Goal: Check status: Check status

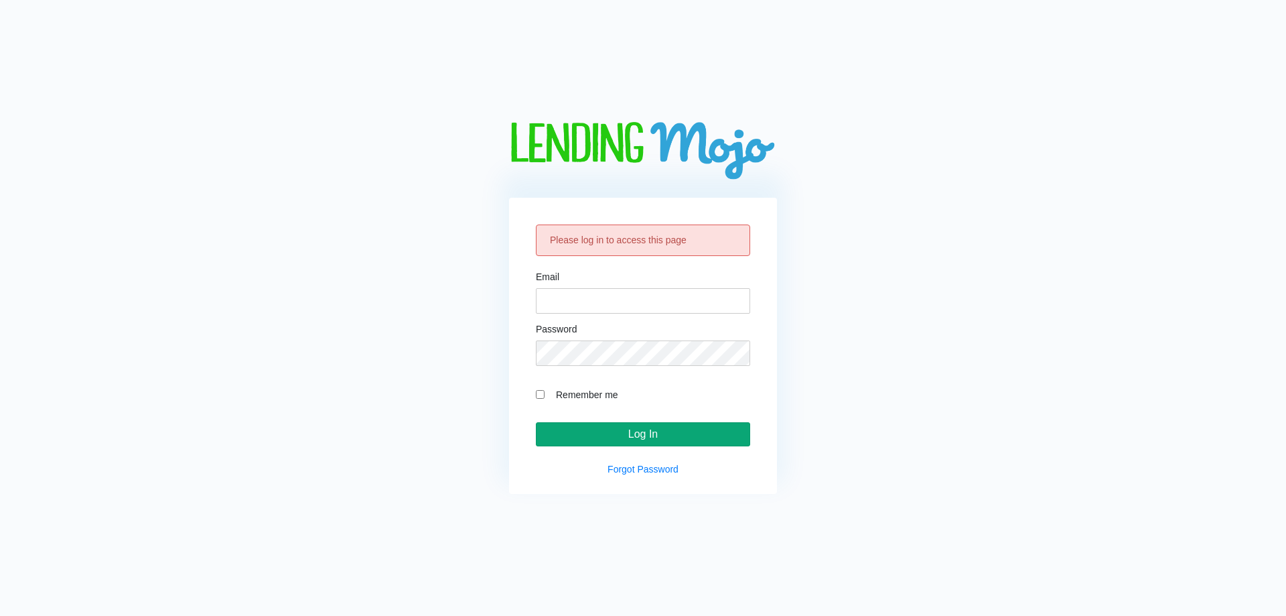
type input "[EMAIL_ADDRESS][DOMAIN_NAME]"
click at [611, 432] on input "Log In" at bounding box center [643, 434] width 214 height 24
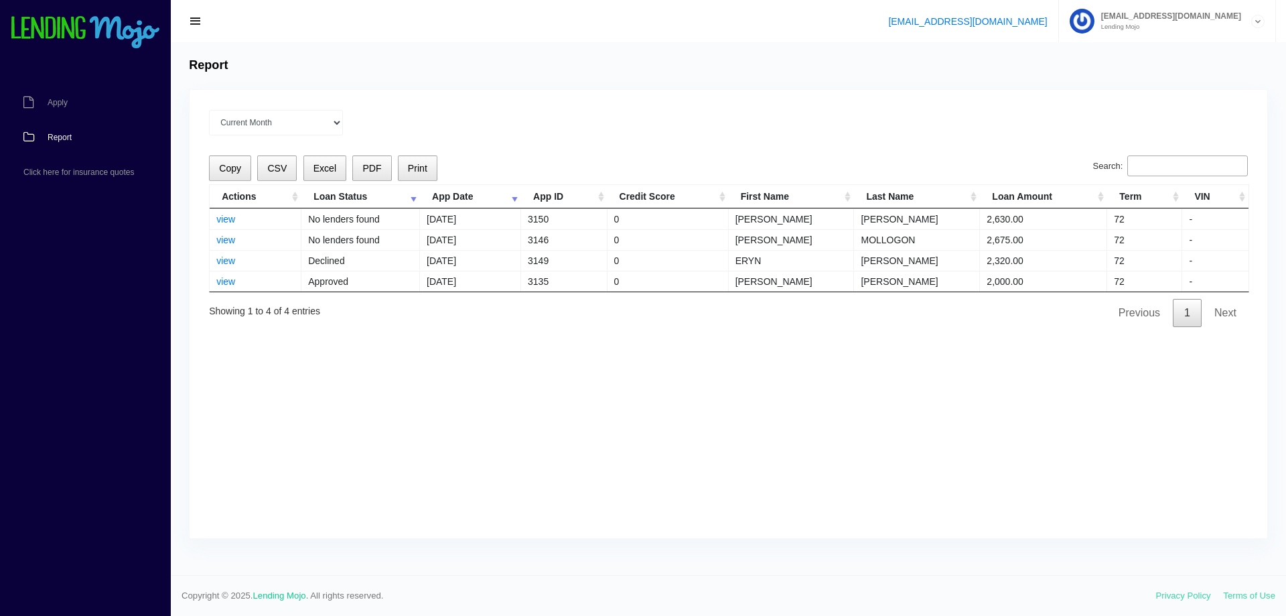
click at [1142, 167] on input "Search:" at bounding box center [1187, 165] width 121 height 21
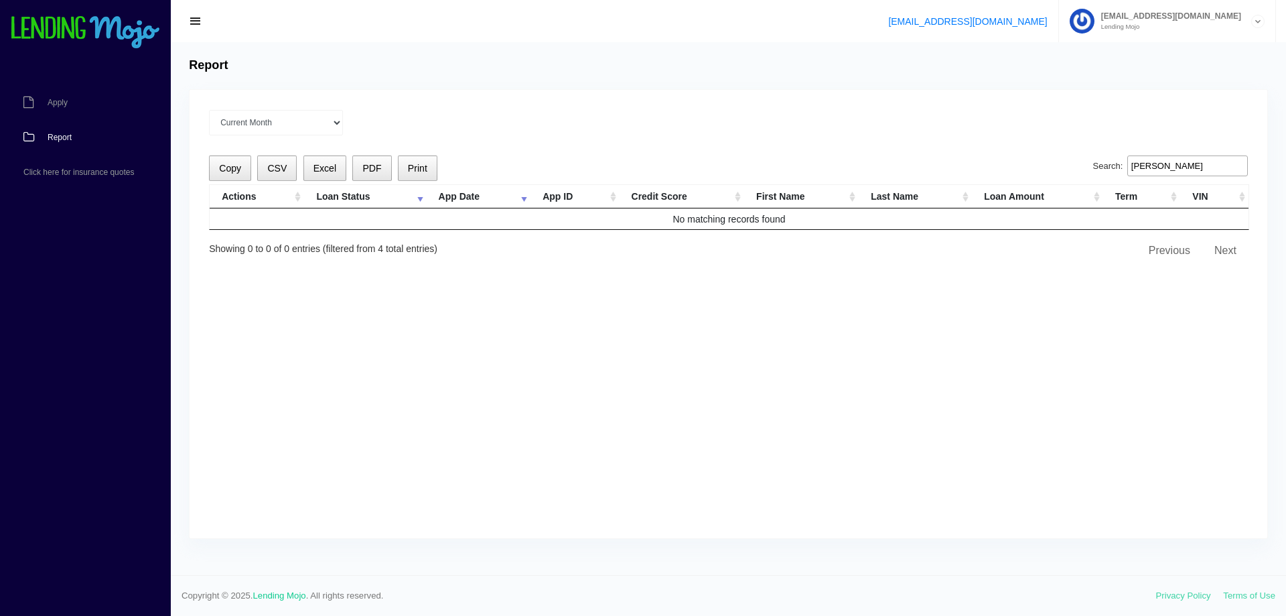
type input "dauz"
click at [271, 122] on select "Current Month Jul 2025 Jun 2025 May 2025 Apr 2025 Mar 2025 All time" at bounding box center [276, 122] width 134 height 25
select select "Jul 2025"
click at [209, 110] on select "Current Month Jul 2025 Jun 2025 May 2025 Apr 2025 Mar 2025 All time" at bounding box center [276, 122] width 134 height 25
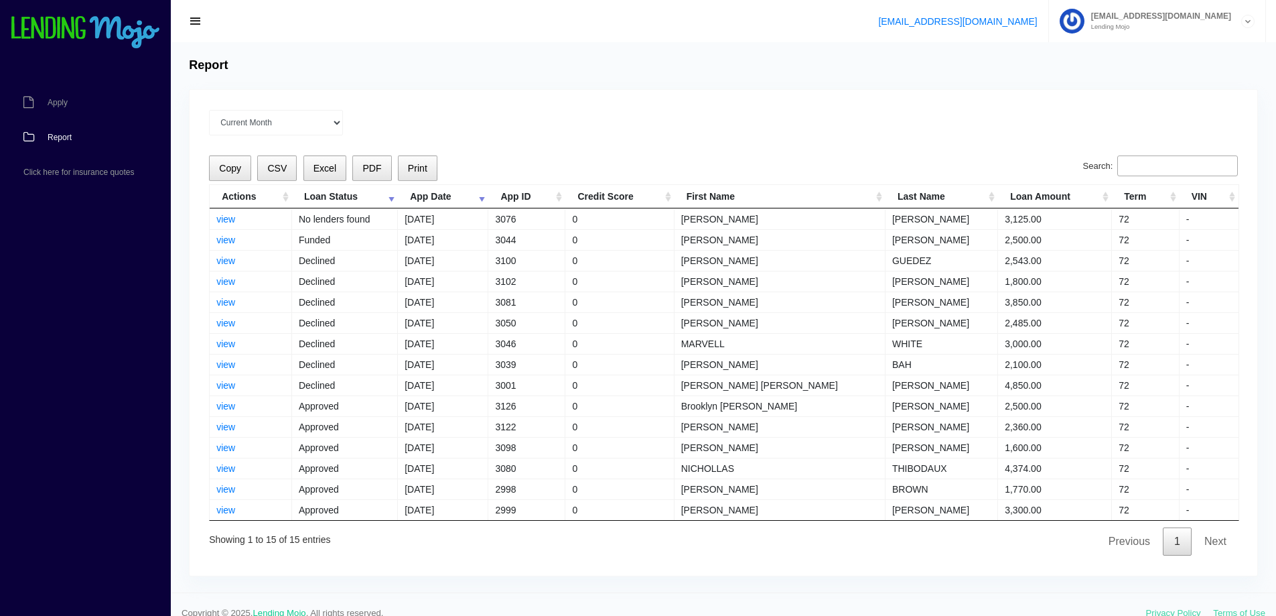
click at [1131, 163] on input "Search:" at bounding box center [1177, 165] width 121 height 21
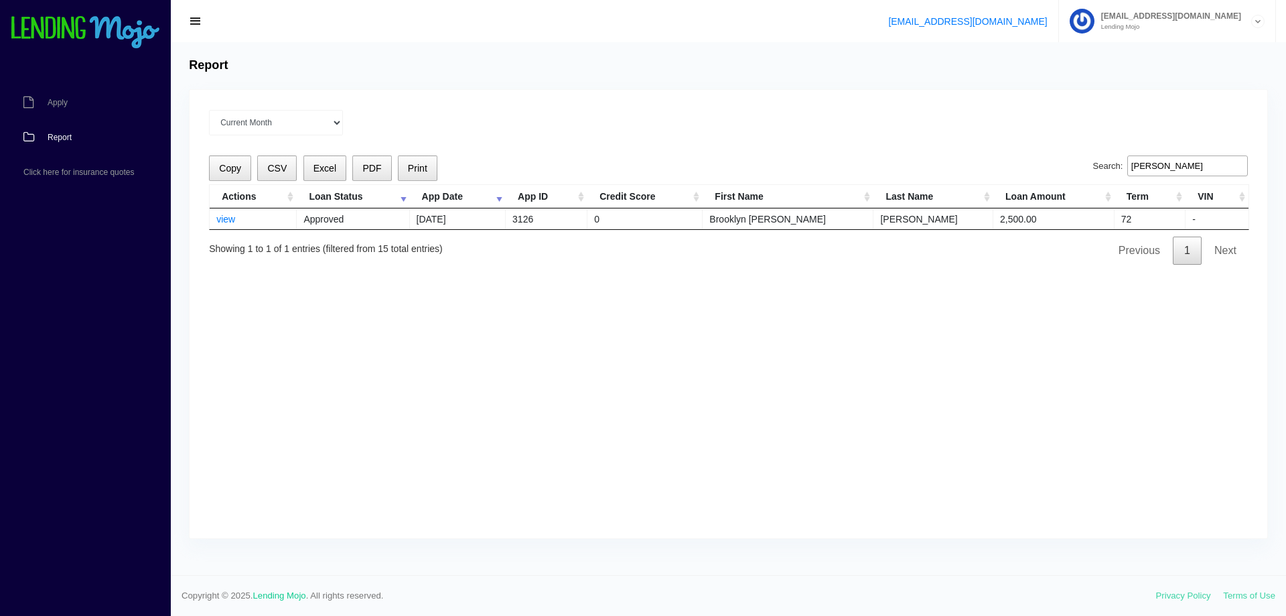
type input "dauz"
click at [780, 305] on div "Current Month Jul 2025 Jun 2025 May 2025 Apr 2025 Mar 2025 All time Loading Cop…" at bounding box center [729, 314] width 1078 height 448
click at [225, 219] on link "view" at bounding box center [225, 219] width 19 height 11
click at [548, 356] on div "Current Month Jul 2025 Jun 2025 May 2025 Apr 2025 Mar 2025 All time Loading Cop…" at bounding box center [729, 314] width 1078 height 448
click at [549, 218] on td "3126" at bounding box center [547, 218] width 82 height 21
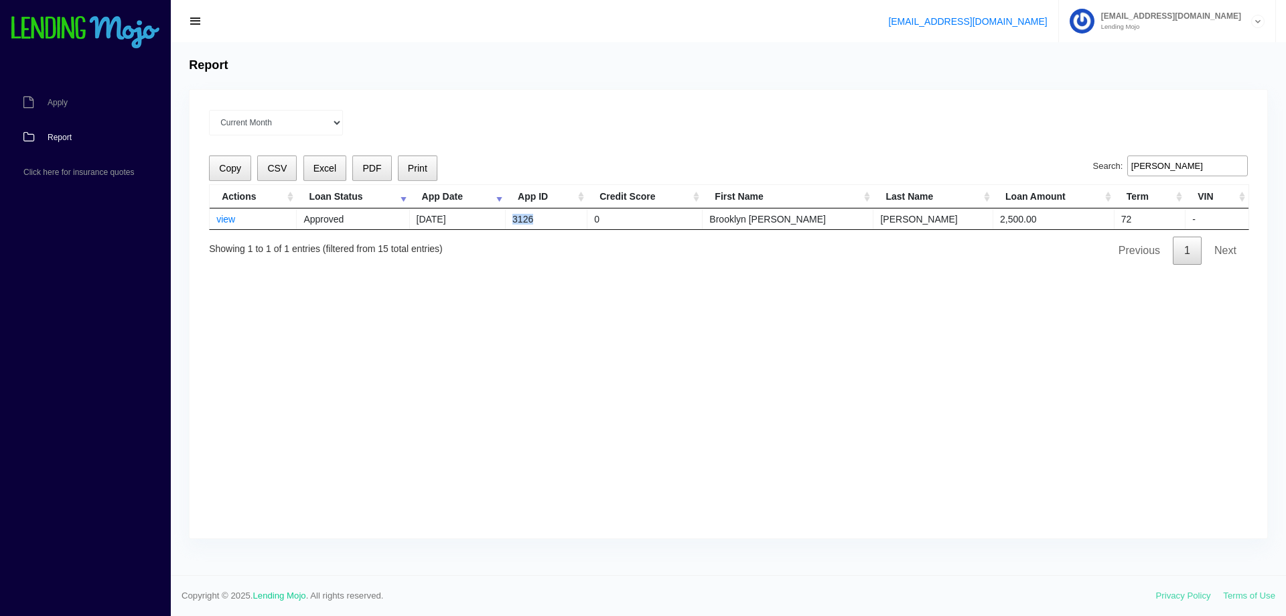
click at [549, 218] on td "3126" at bounding box center [547, 218] width 82 height 21
copy td "3126"
click at [234, 218] on link "view" at bounding box center [225, 219] width 19 height 11
click at [549, 334] on div "Current Month Jul 2025 Jun 2025 May 2025 Apr 2025 Mar 2025 All time Loading Cop…" at bounding box center [729, 314] width 1078 height 448
click at [322, 220] on td "Approved" at bounding box center [353, 218] width 113 height 21
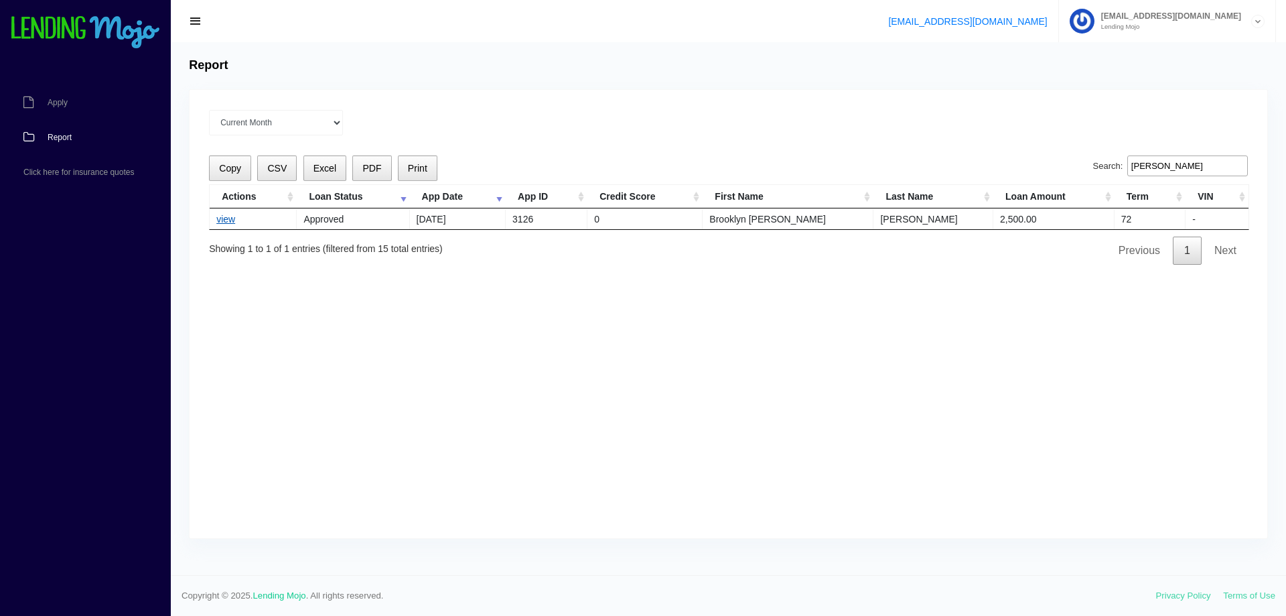
click at [222, 218] on link "view" at bounding box center [225, 219] width 19 height 11
click at [258, 120] on select "Current Month Jul 2025 Jun 2025 May 2025 Apr 2025 Mar 2025 All time" at bounding box center [276, 122] width 134 height 25
click at [209, 110] on select "Current Month Jul 2025 Jun 2025 May 2025 Apr 2025 Mar 2025 All time" at bounding box center [276, 122] width 134 height 25
click at [267, 127] on select "Current Month Jul 2025 Jun 2025 May 2025 Apr 2025 Mar 2025 All time" at bounding box center [276, 122] width 134 height 25
select select "Current Month"
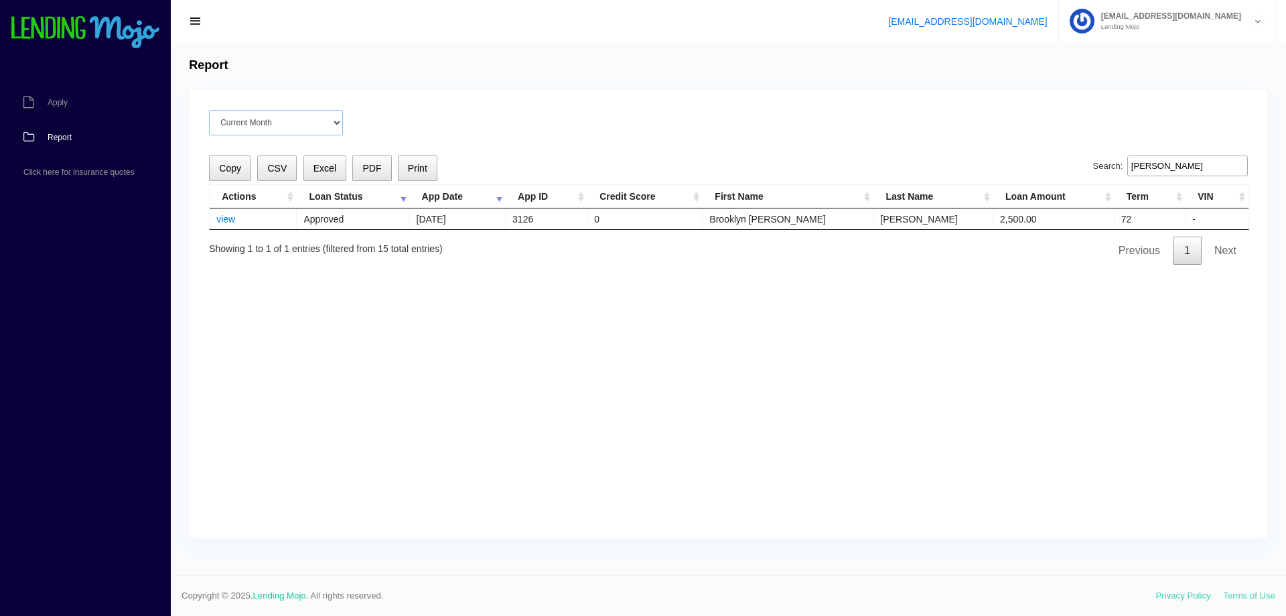
click at [209, 110] on select "Current Month Jul 2025 Jun 2025 May 2025 Apr 2025 Mar 2025 All time" at bounding box center [276, 122] width 134 height 25
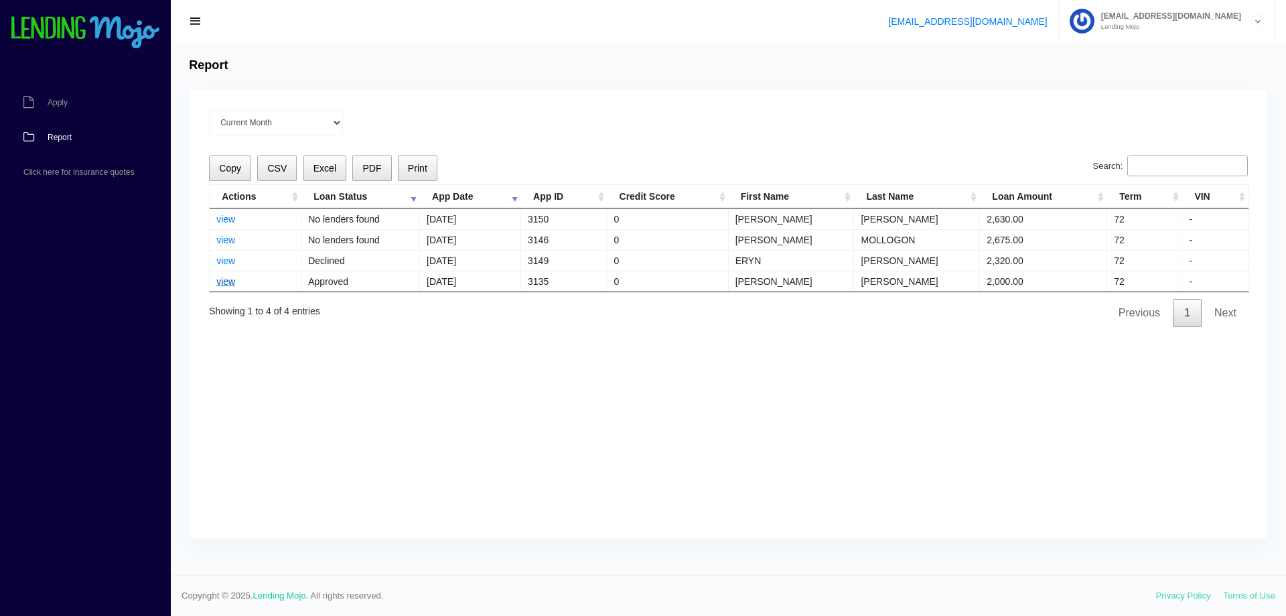
click at [233, 279] on link "view" at bounding box center [225, 281] width 19 height 11
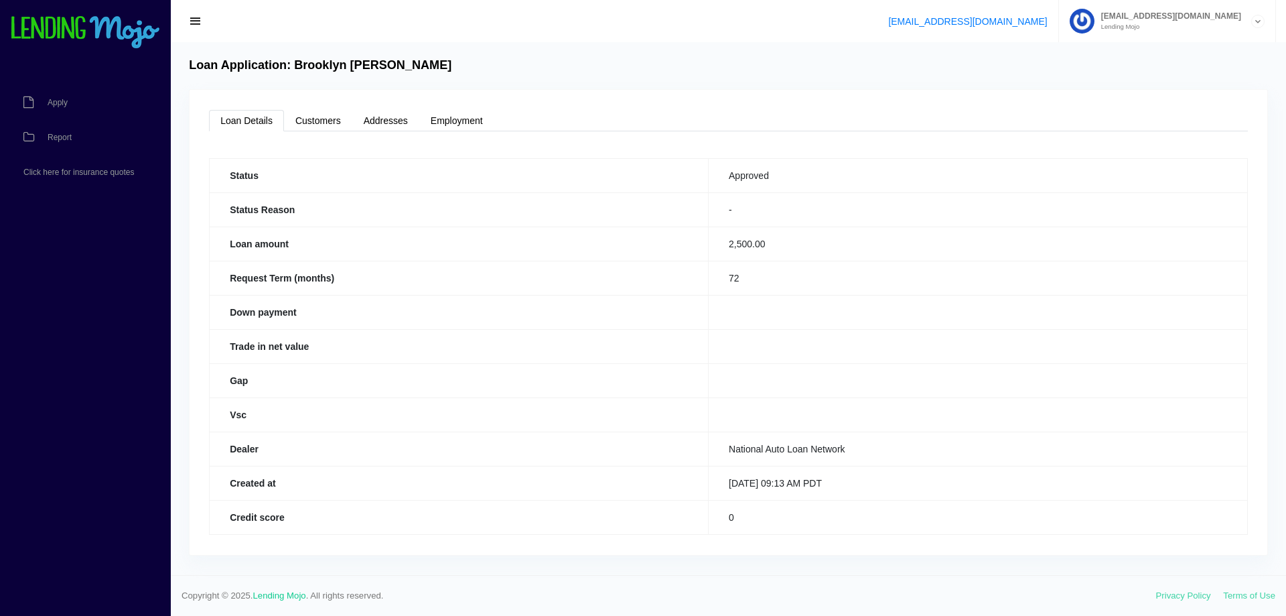
click at [987, 260] on td "2,500.00" at bounding box center [978, 243] width 539 height 34
click at [315, 115] on link "Customers" at bounding box center [318, 120] width 68 height 21
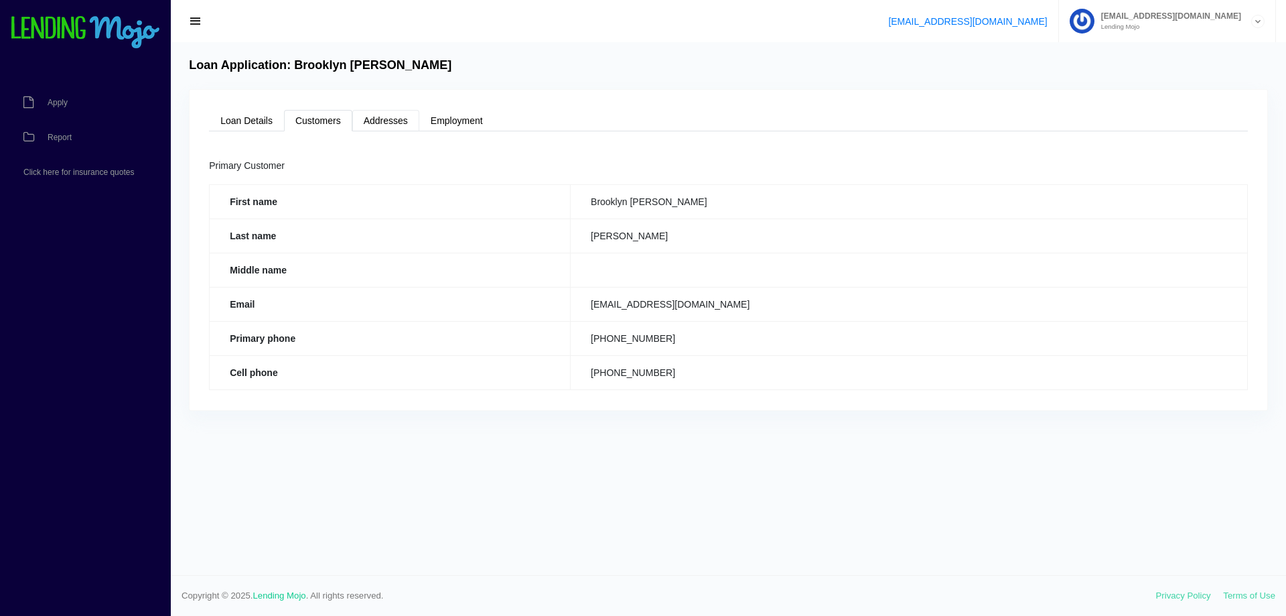
click at [388, 123] on link "Addresses" at bounding box center [385, 120] width 67 height 21
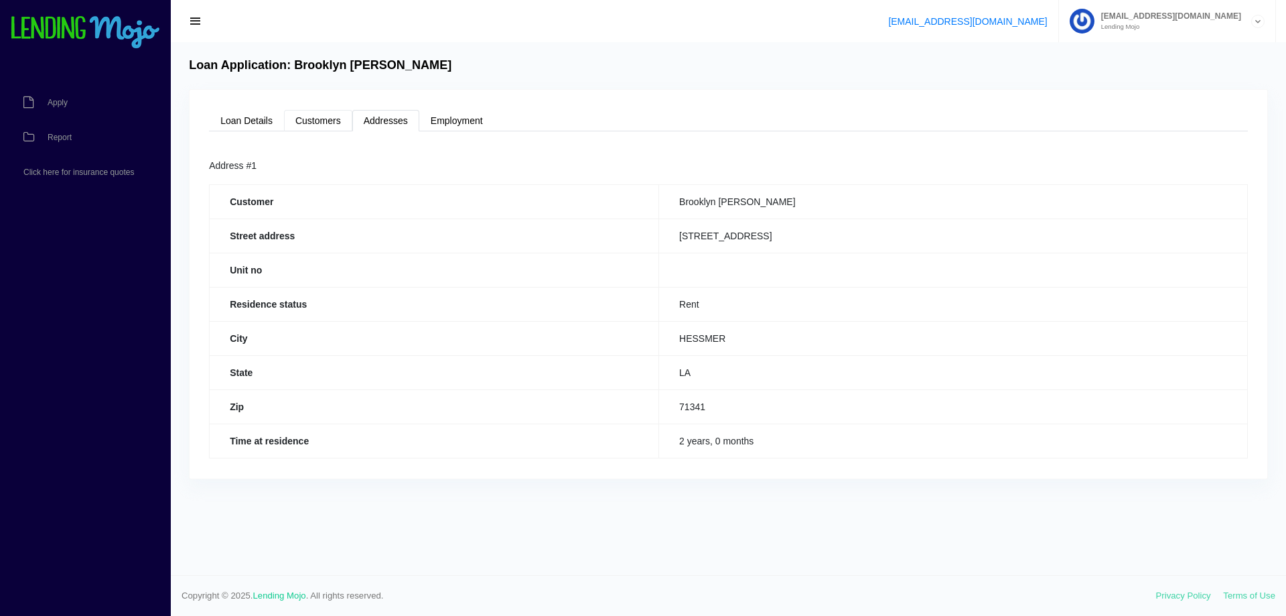
click at [323, 121] on link "Customers" at bounding box center [318, 120] width 68 height 21
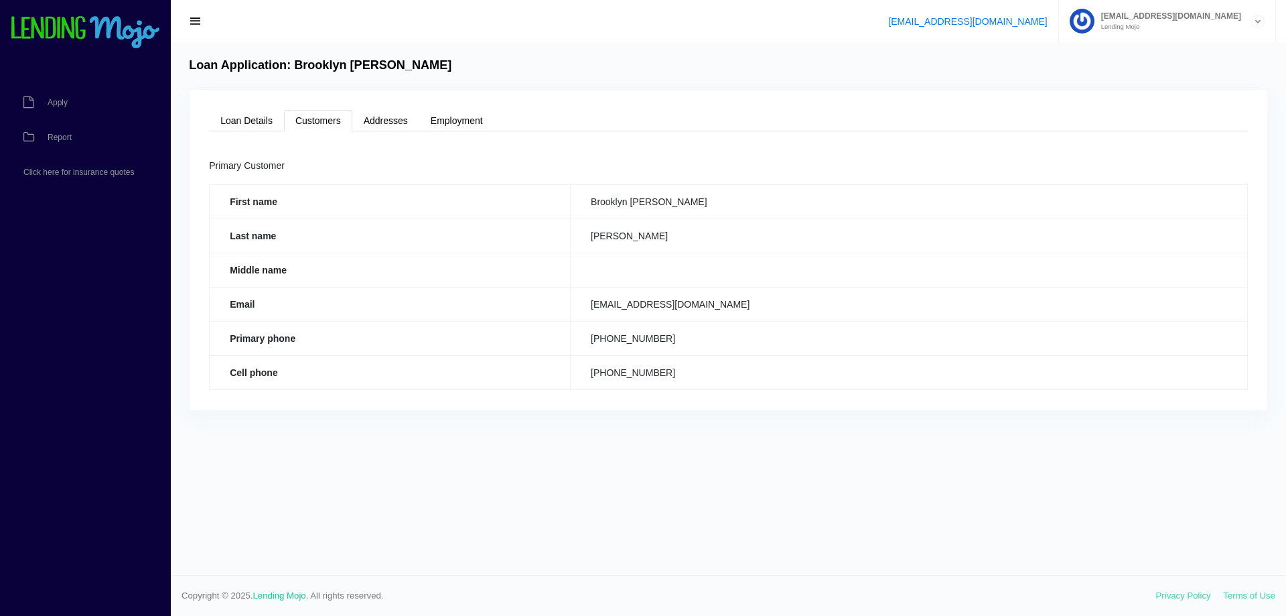
click at [762, 239] on td "[PERSON_NAME]" at bounding box center [909, 235] width 677 height 34
click at [390, 111] on link "Addresses" at bounding box center [385, 120] width 67 height 21
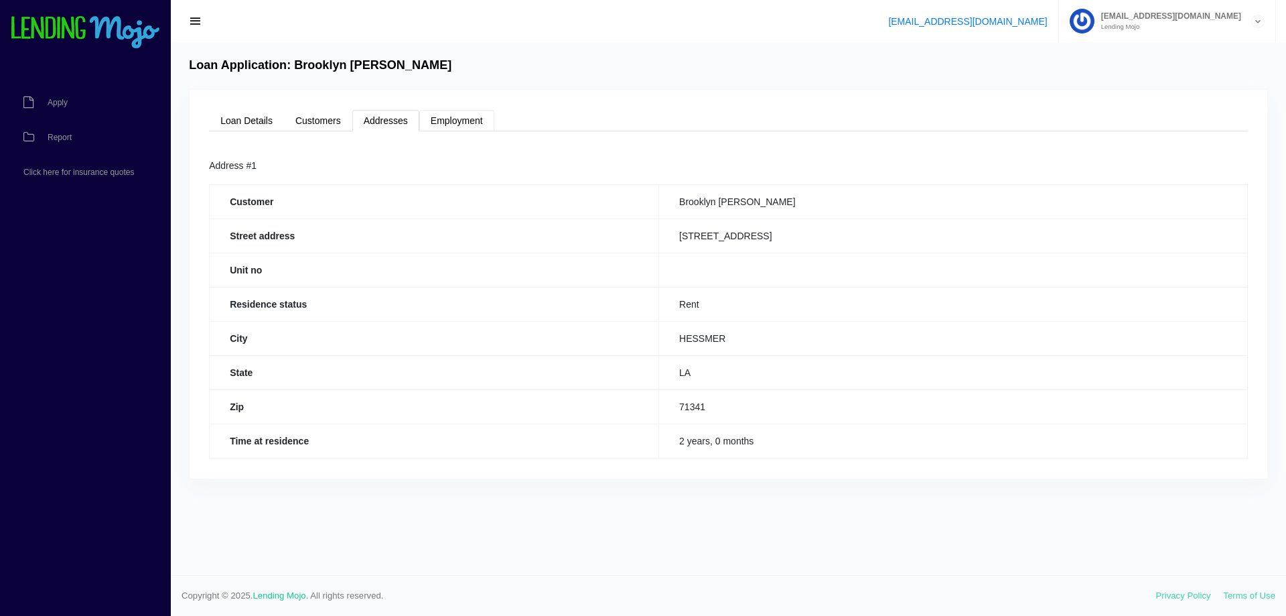
click at [456, 120] on link "Employment" at bounding box center [456, 120] width 75 height 21
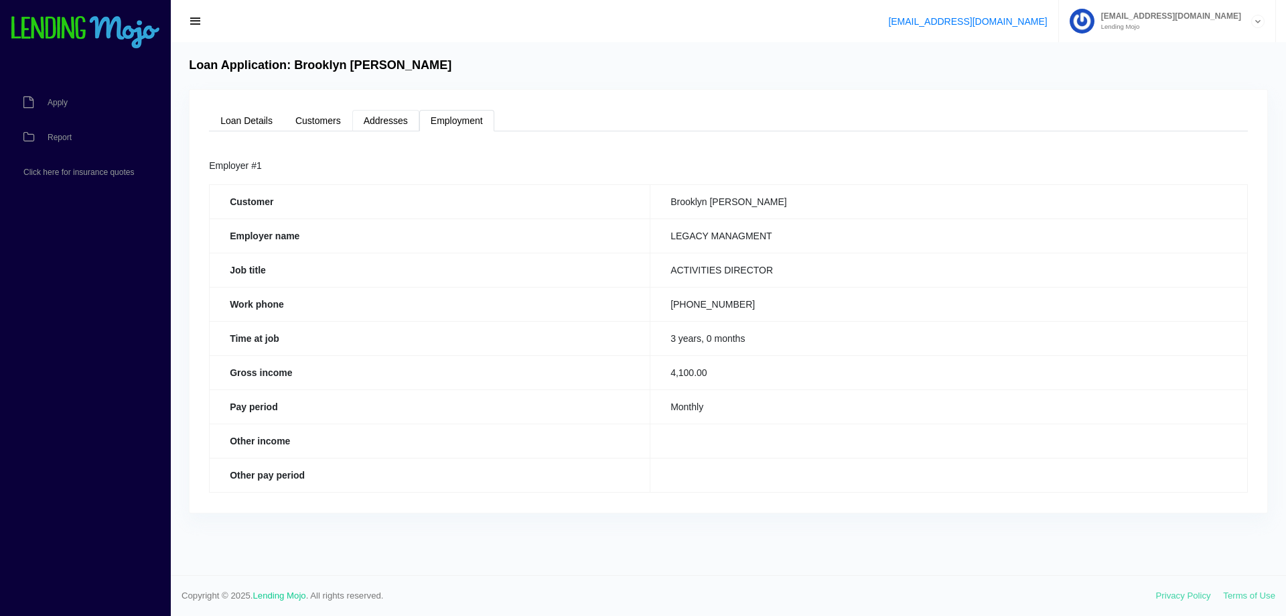
click at [392, 119] on link "Addresses" at bounding box center [385, 120] width 67 height 21
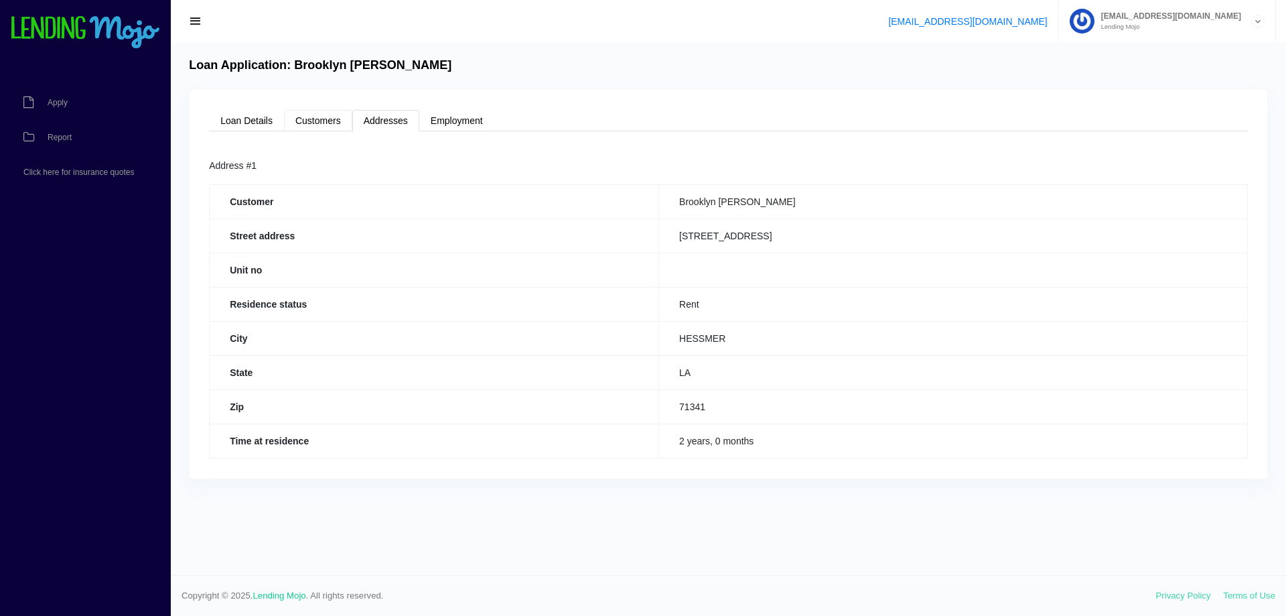
click at [313, 116] on link "Customers" at bounding box center [318, 120] width 68 height 21
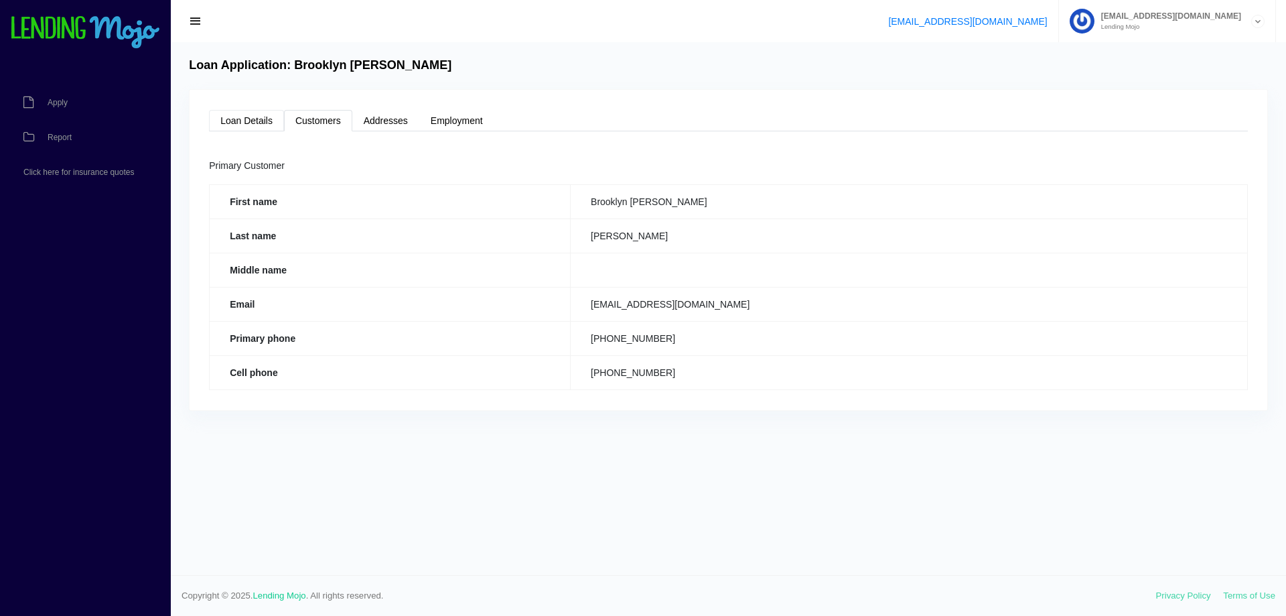
click at [244, 114] on link "Loan Details" at bounding box center [246, 120] width 75 height 21
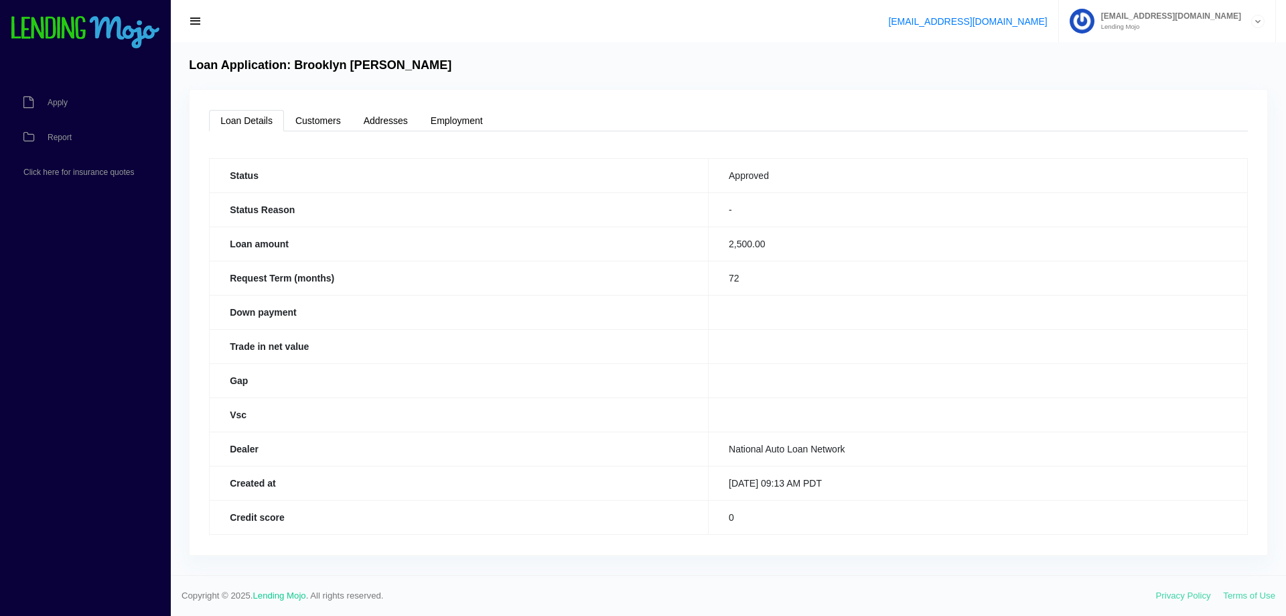
click at [795, 453] on td "National Auto Loan Network" at bounding box center [978, 448] width 539 height 34
click at [323, 117] on link "Customers" at bounding box center [318, 120] width 68 height 21
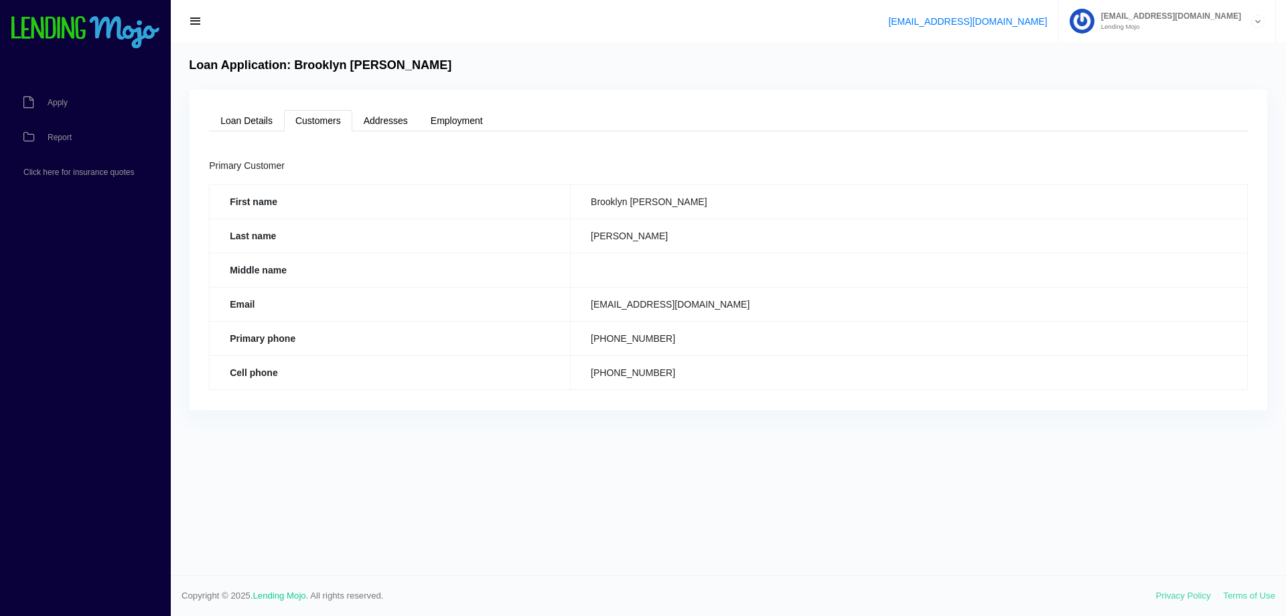
click at [668, 332] on td "[PHONE_NUMBER]" at bounding box center [909, 338] width 677 height 34
click at [703, 241] on td "[PERSON_NAME]" at bounding box center [909, 235] width 677 height 34
click at [265, 116] on link "Loan Details" at bounding box center [246, 120] width 75 height 21
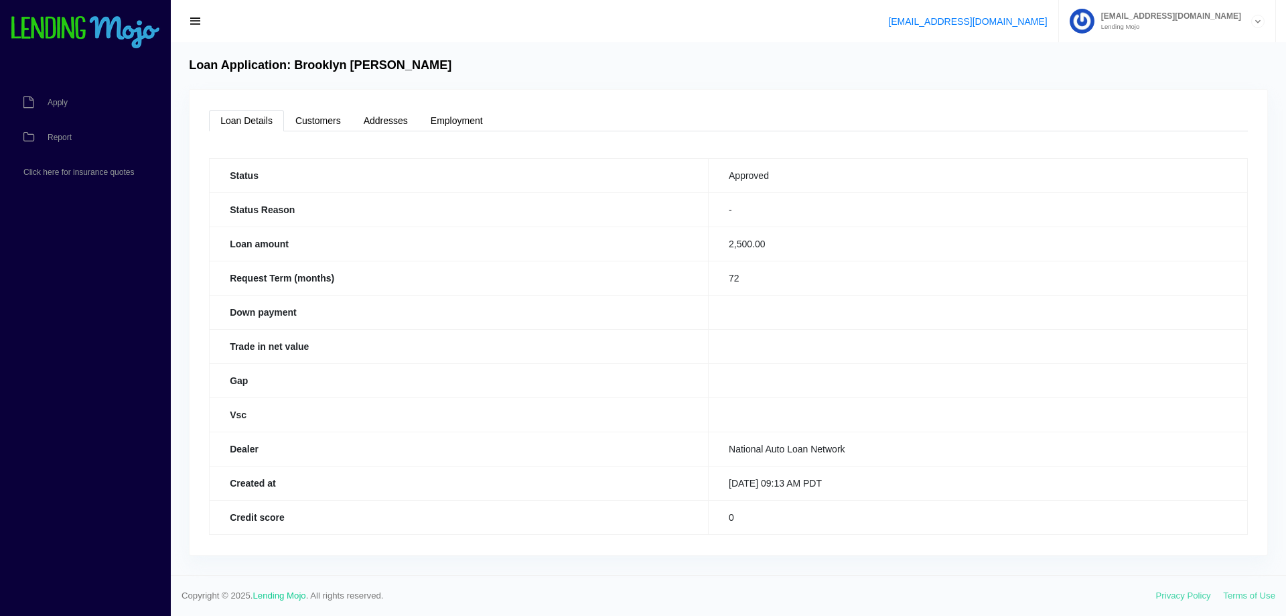
click at [415, 232] on th "Loan amount" at bounding box center [459, 243] width 499 height 34
click at [479, 257] on th "Loan amount" at bounding box center [459, 243] width 499 height 34
click at [306, 119] on link "Customers" at bounding box center [318, 120] width 68 height 21
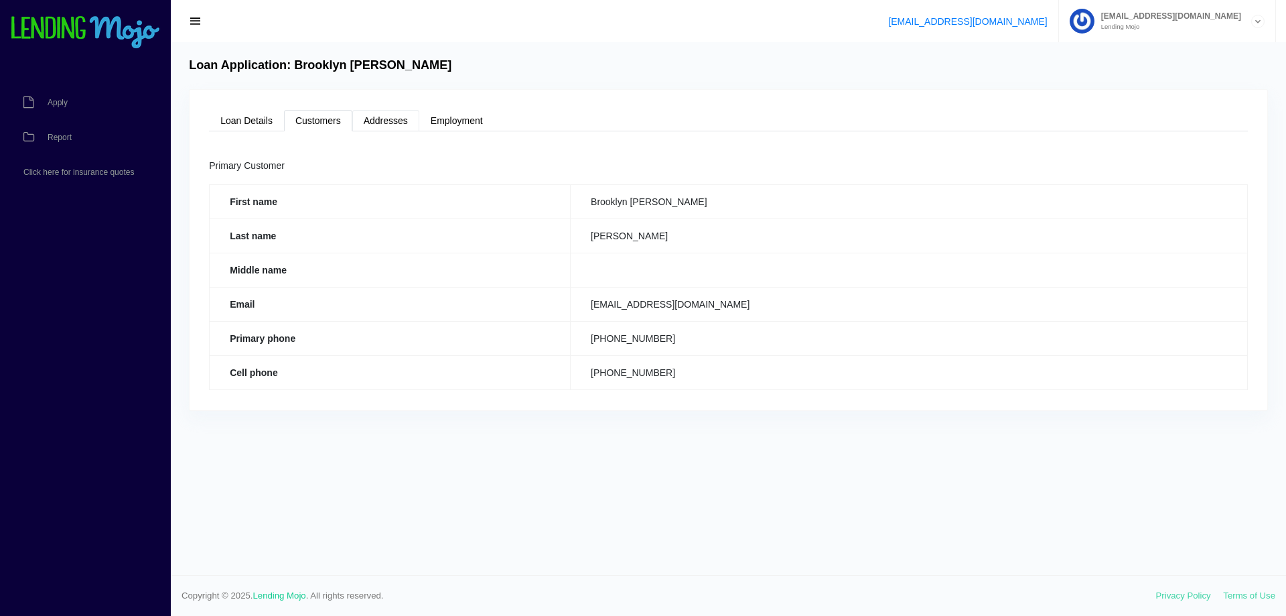
click at [388, 119] on link "Addresses" at bounding box center [385, 120] width 67 height 21
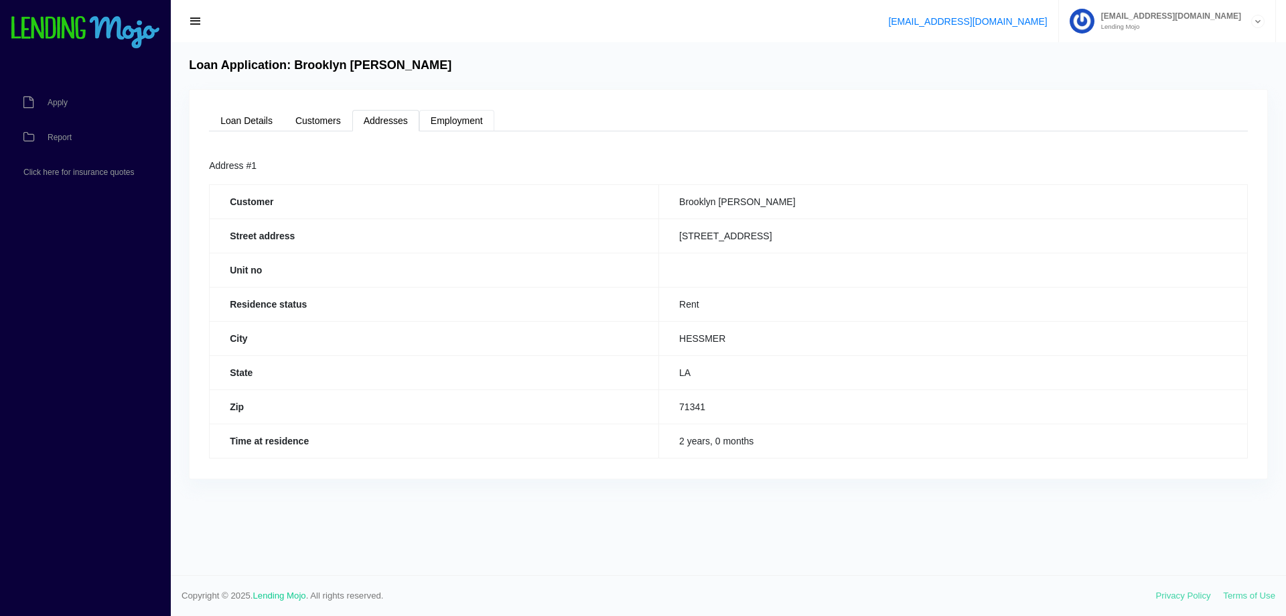
click at [468, 120] on link "Employment" at bounding box center [456, 120] width 75 height 21
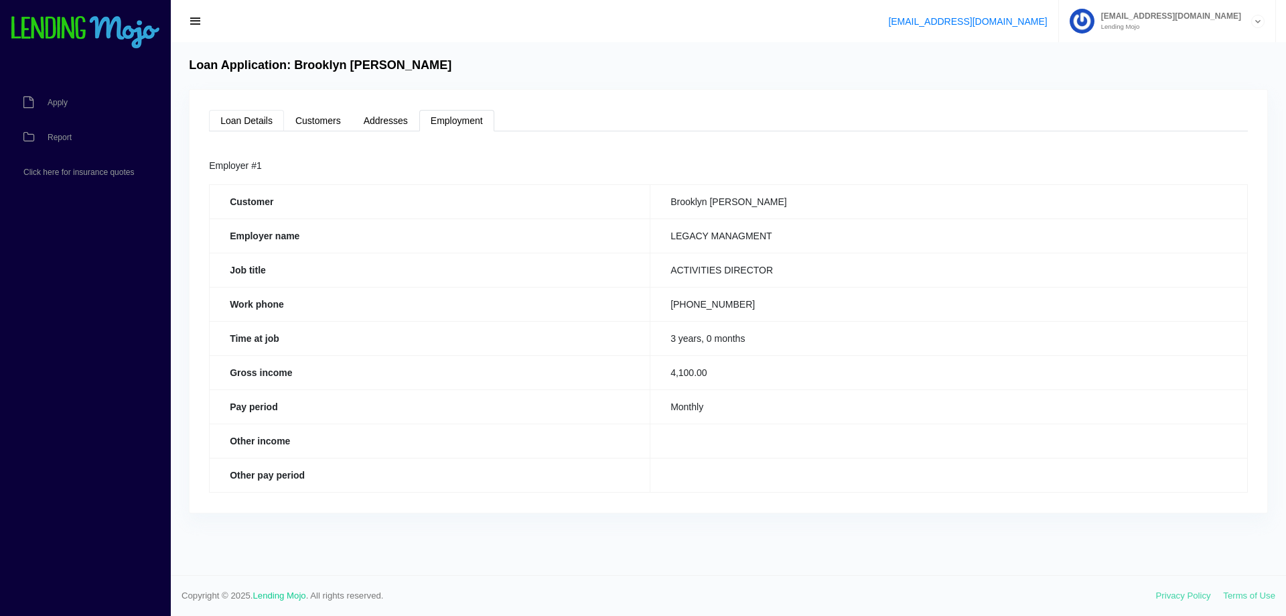
click at [263, 124] on link "Loan Details" at bounding box center [246, 120] width 75 height 21
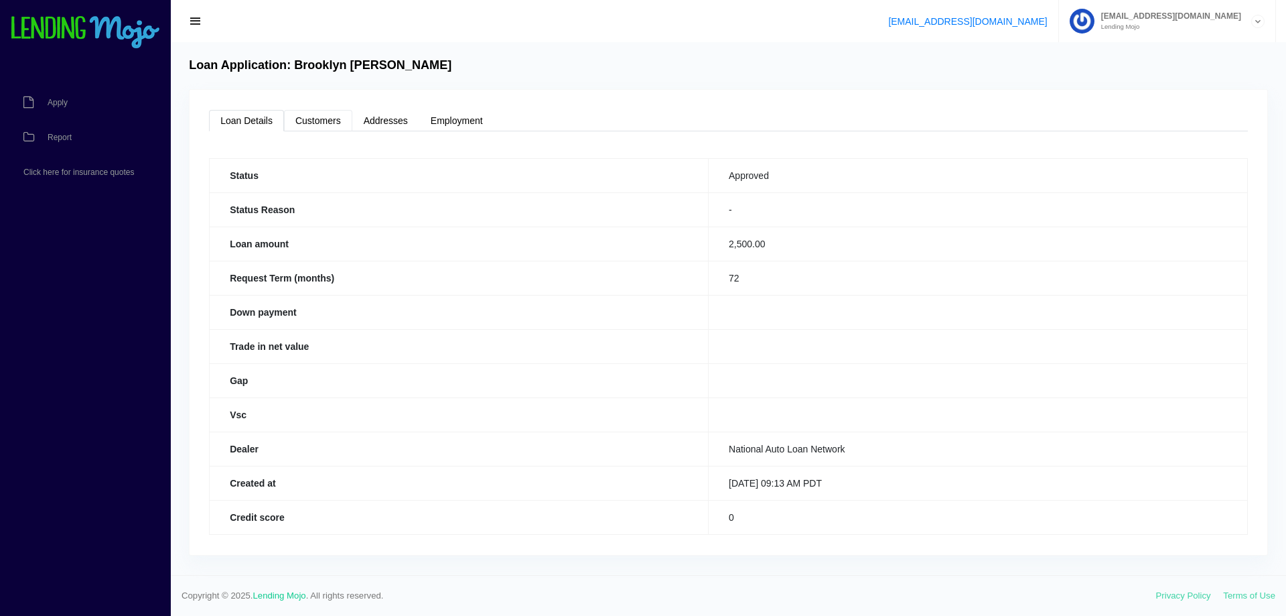
click at [334, 122] on link "Customers" at bounding box center [318, 120] width 68 height 21
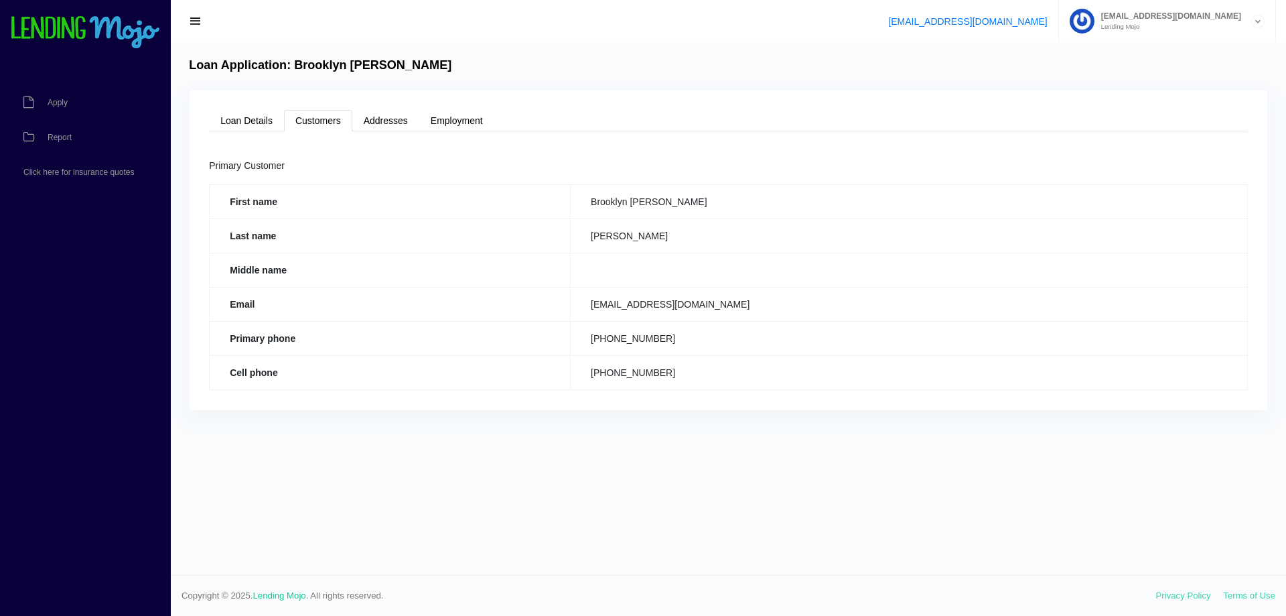
click at [697, 123] on ul "Loan Details Customers Addresses Employment" at bounding box center [728, 120] width 1039 height 21
click at [380, 125] on link "Addresses" at bounding box center [385, 120] width 67 height 21
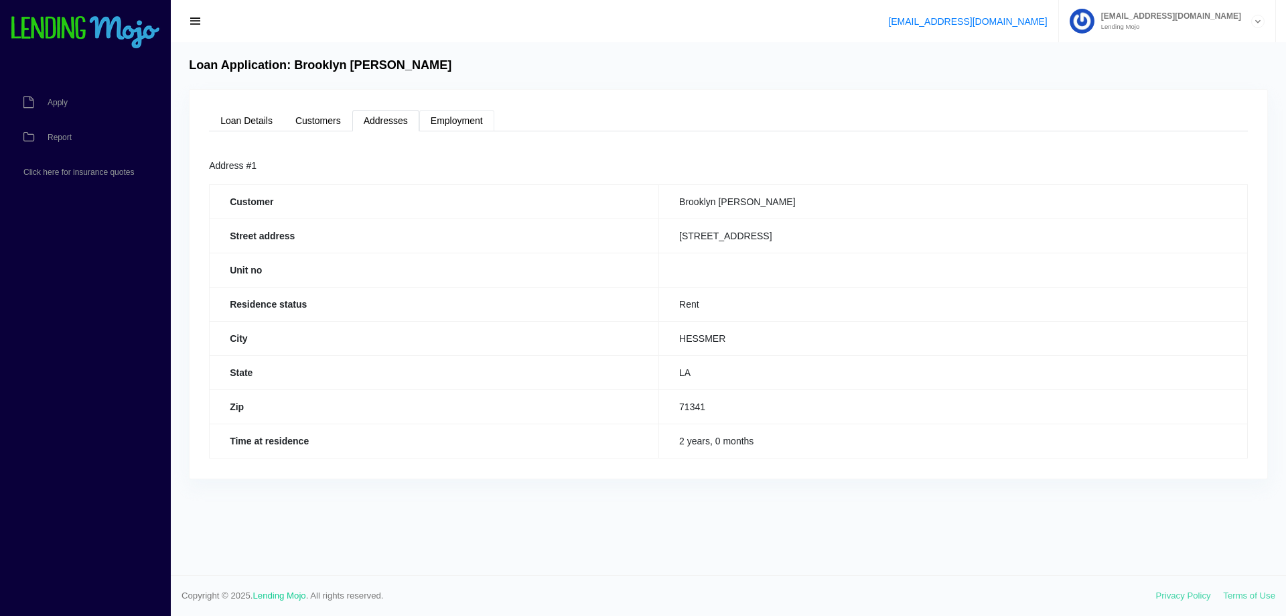
click at [474, 119] on link "Employment" at bounding box center [456, 120] width 75 height 21
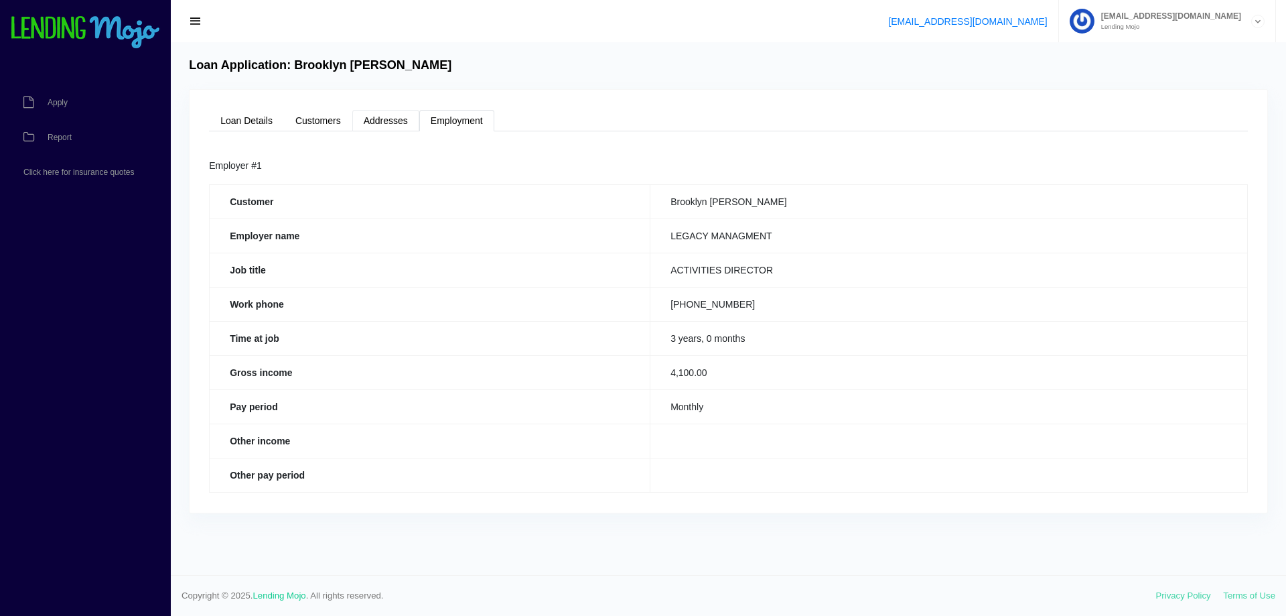
click at [395, 121] on link "Addresses" at bounding box center [385, 120] width 67 height 21
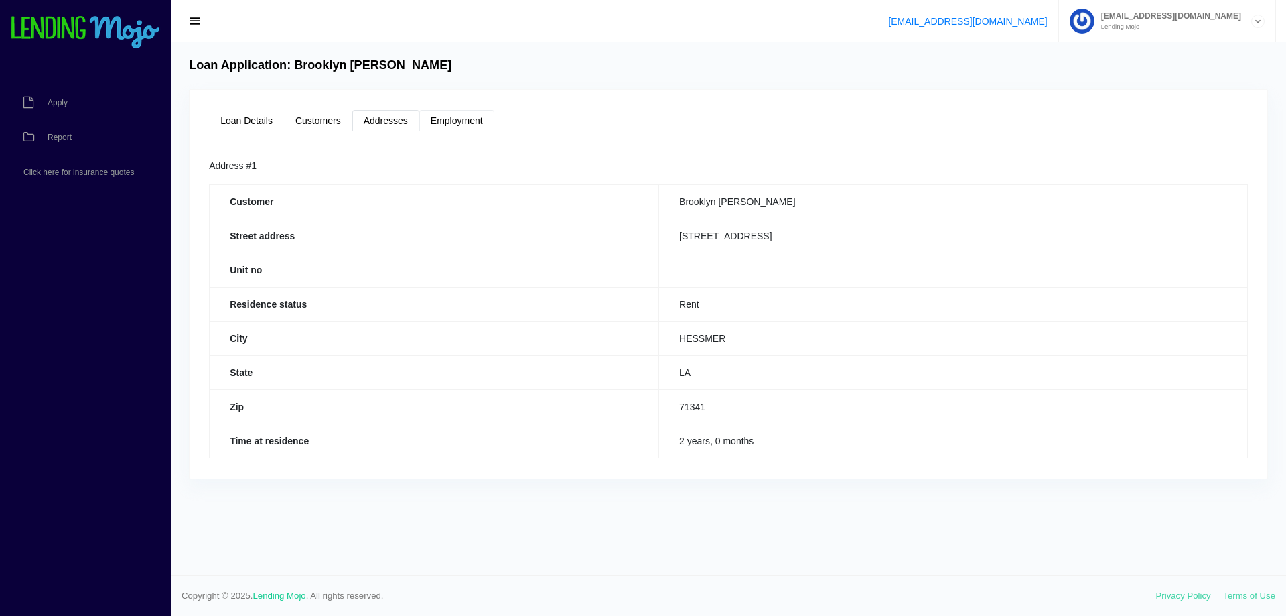
click at [459, 114] on link "Employment" at bounding box center [456, 120] width 75 height 21
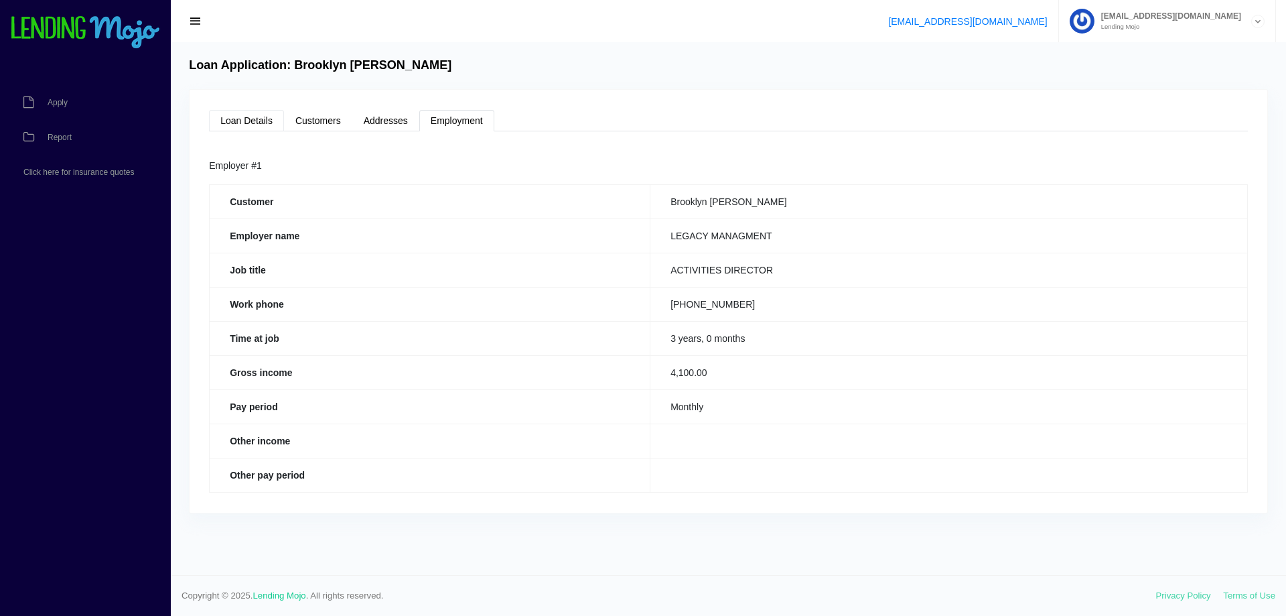
click at [256, 120] on link "Loan Details" at bounding box center [246, 120] width 75 height 21
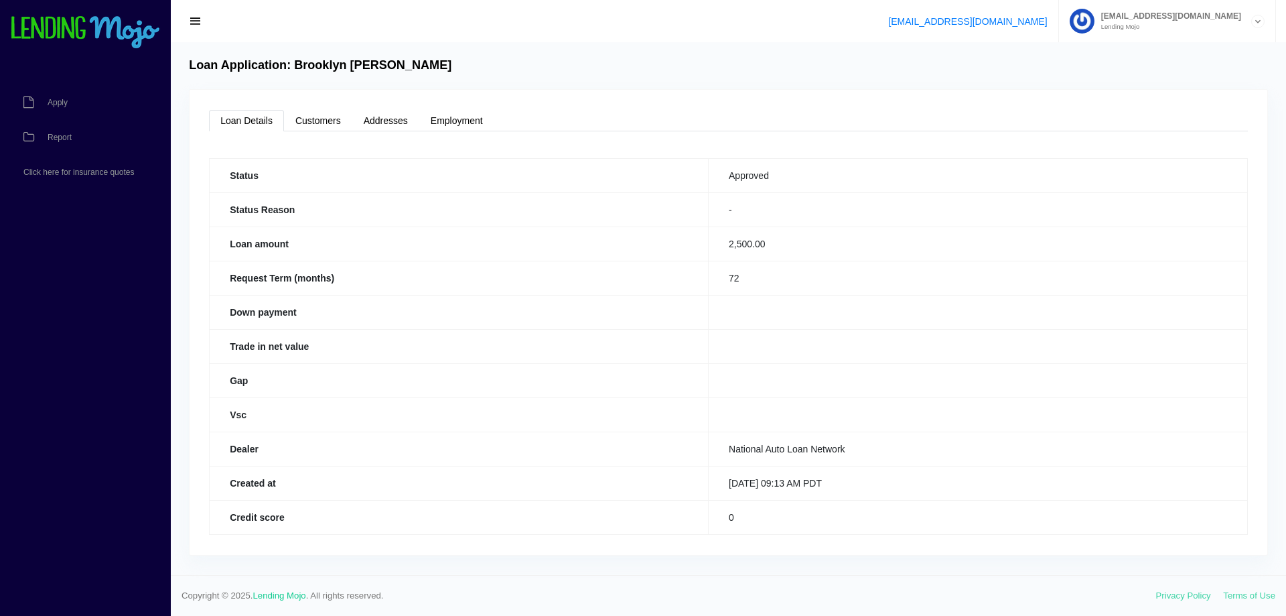
click at [198, 19] on span "button" at bounding box center [195, 21] width 13 height 15
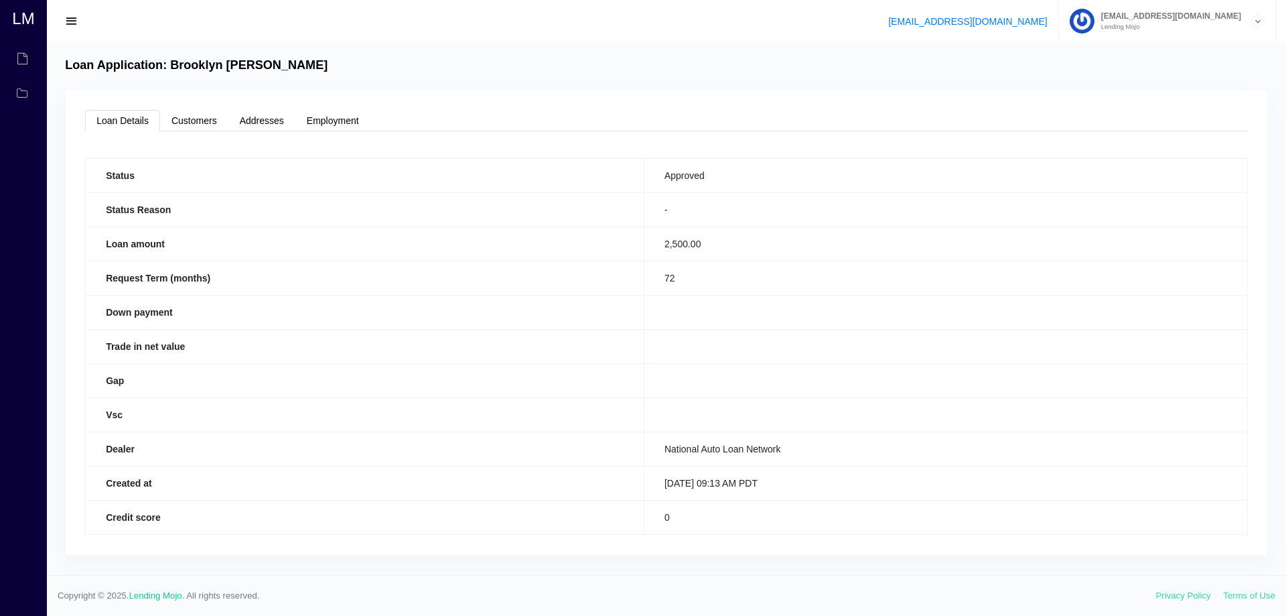
click at [72, 21] on span "button" at bounding box center [71, 21] width 13 height 15
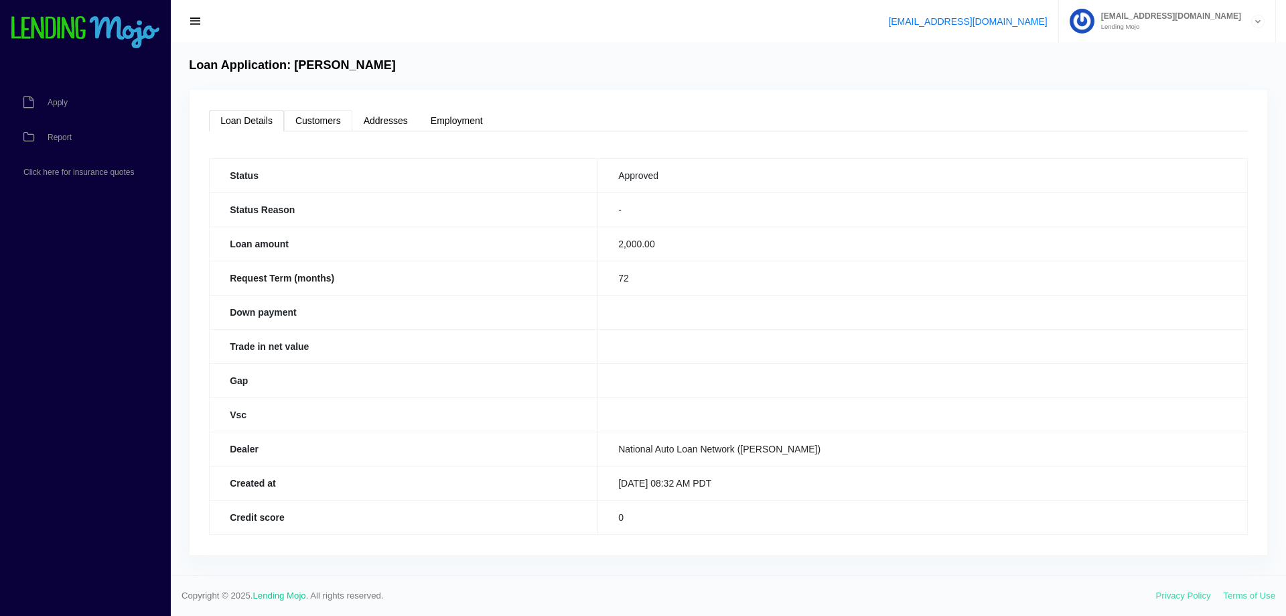
click at [308, 123] on link "Customers" at bounding box center [318, 120] width 68 height 21
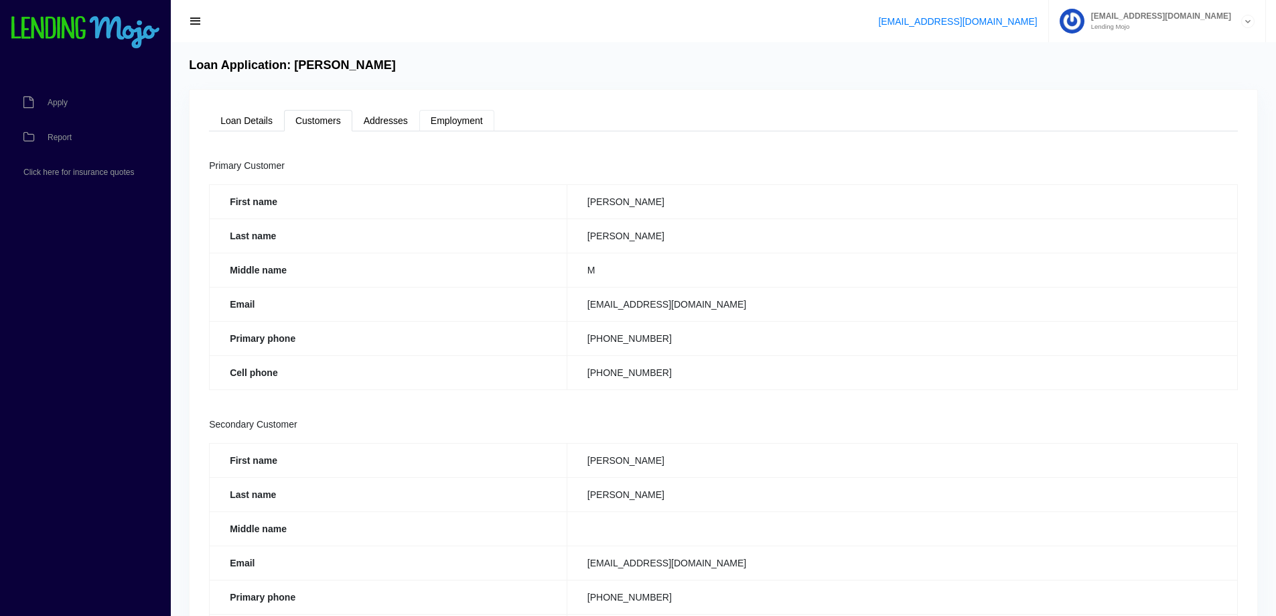
click at [474, 123] on link "Employment" at bounding box center [456, 120] width 75 height 21
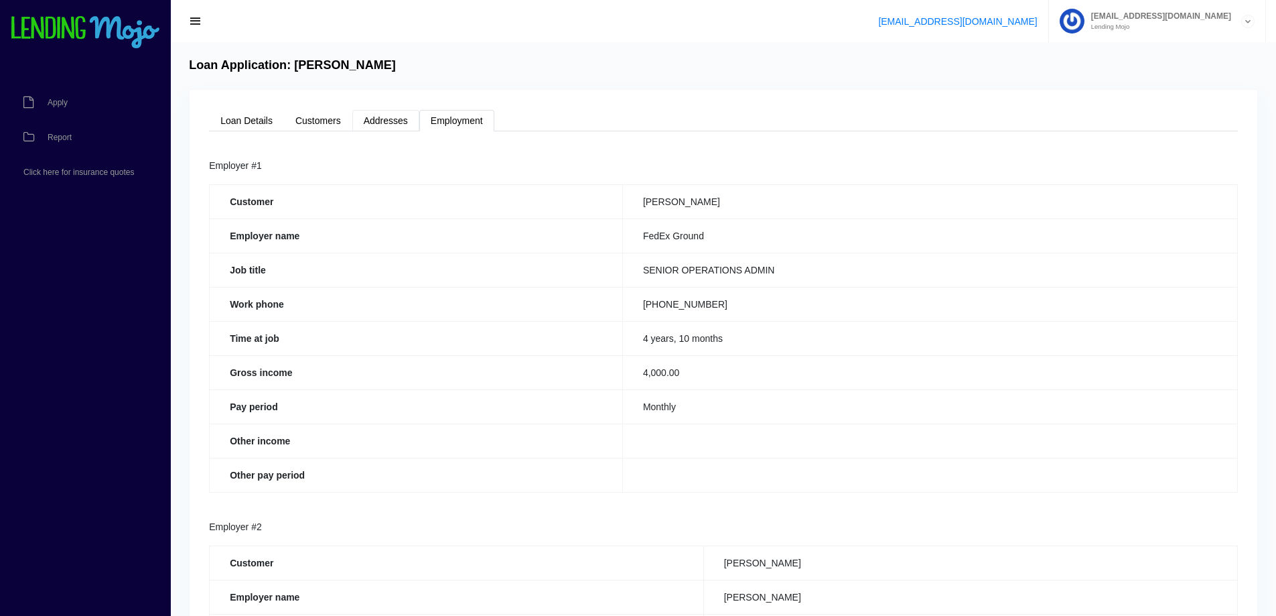
click at [399, 121] on link "Addresses" at bounding box center [385, 120] width 67 height 21
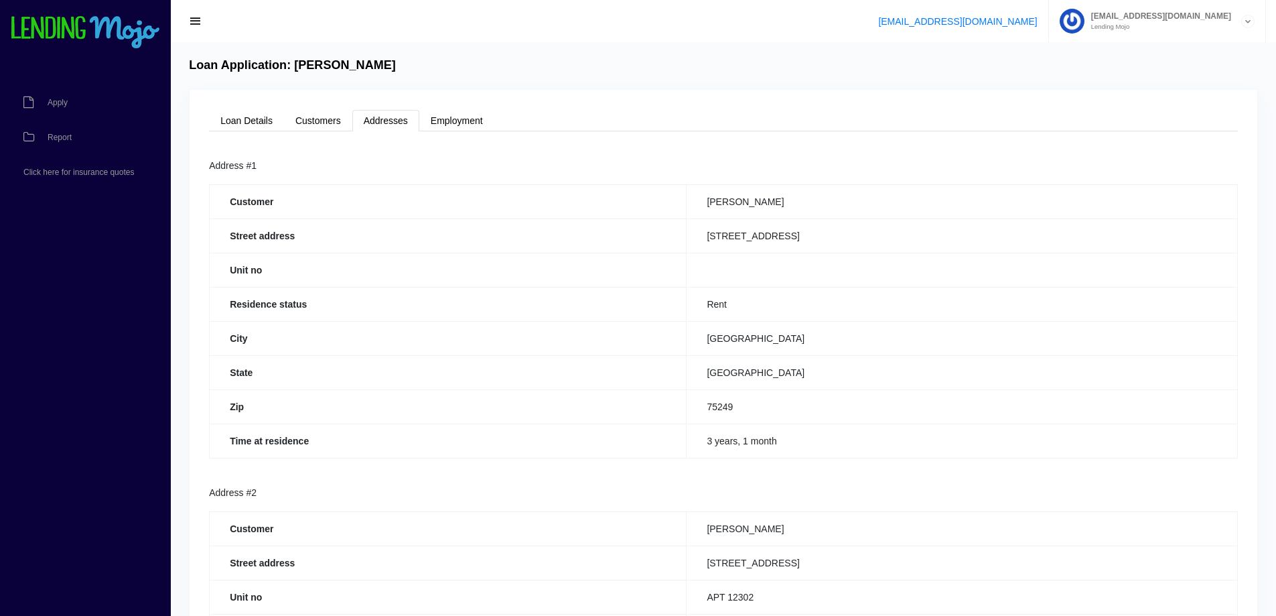
click at [559, 118] on ul "Loan Details Customers Addresses Employment" at bounding box center [723, 120] width 1029 height 21
